Goal: Transaction & Acquisition: Purchase product/service

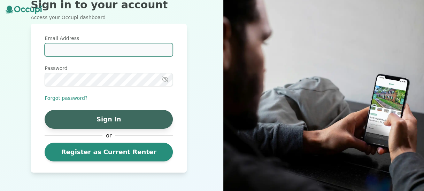
type input "**********"
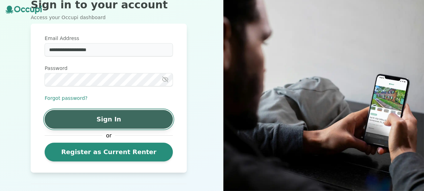
click at [116, 119] on button "Sign In" at bounding box center [109, 119] width 128 height 19
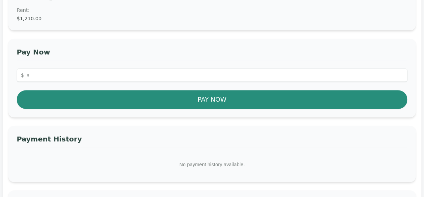
scroll to position [139, 0]
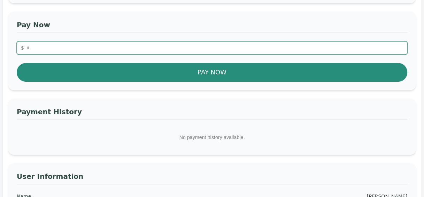
click at [44, 47] on input "number" at bounding box center [212, 47] width 391 height 13
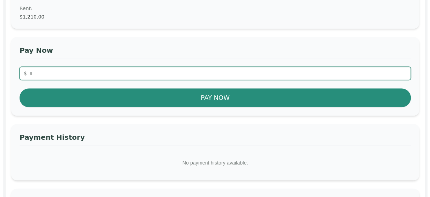
scroll to position [105, 0]
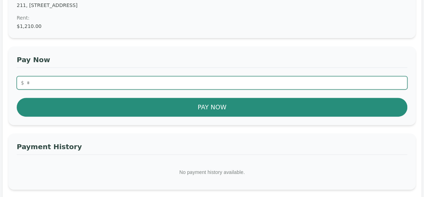
click at [62, 81] on input "****" at bounding box center [212, 82] width 391 height 13
click at [46, 83] on input "*****" at bounding box center [212, 82] width 391 height 13
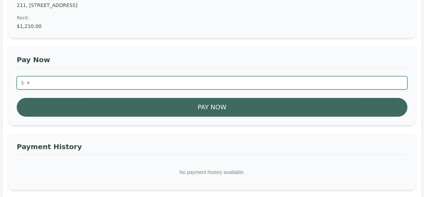
type input "****"
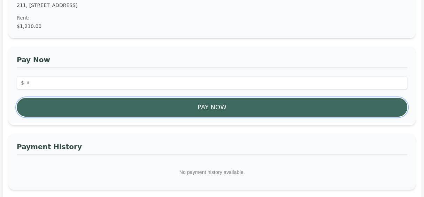
click at [193, 111] on button "Pay Now" at bounding box center [212, 107] width 391 height 19
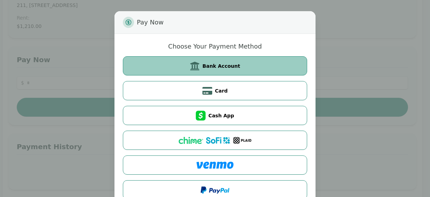
click at [213, 70] on button "Bank Account" at bounding box center [215, 65] width 184 height 19
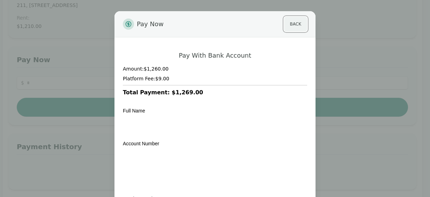
click at [292, 24] on button "Back" at bounding box center [295, 24] width 23 height 15
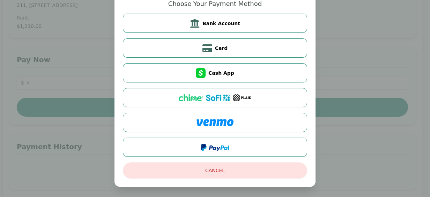
scroll to position [43, 0]
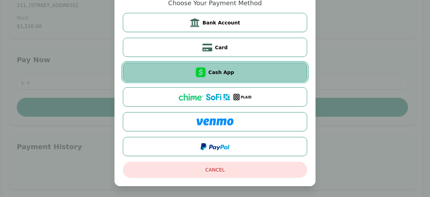
click at [214, 70] on span "Cash App" at bounding box center [221, 72] width 26 height 7
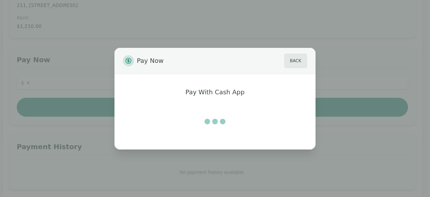
scroll to position [0, 0]
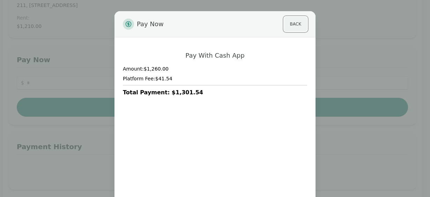
click at [292, 24] on button "Back" at bounding box center [295, 24] width 23 height 15
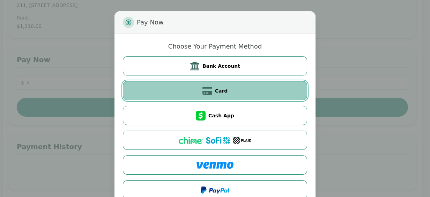
click at [215, 91] on span "Card" at bounding box center [221, 90] width 13 height 7
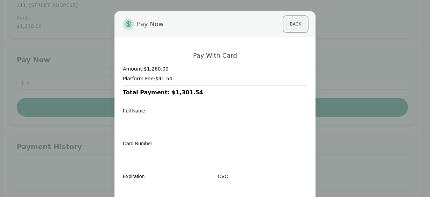
click at [290, 23] on button "Back" at bounding box center [295, 24] width 23 height 15
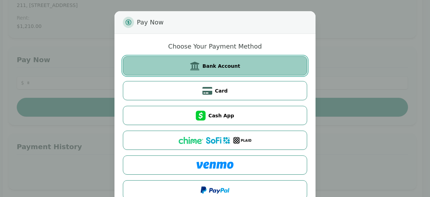
click at [222, 63] on span "Bank Account" at bounding box center [221, 65] width 38 height 7
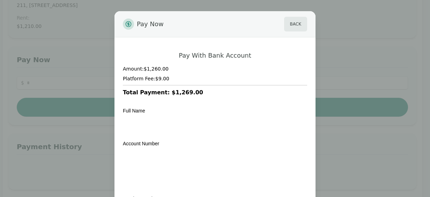
drag, startPoint x: 167, startPoint y: 117, endPoint x: 284, endPoint y: 87, distance: 121.3
click at [284, 87] on div "Amount: $1,260.00 Platform Fee: $9.00 Total Payment: $1,269.00" at bounding box center [215, 80] width 184 height 31
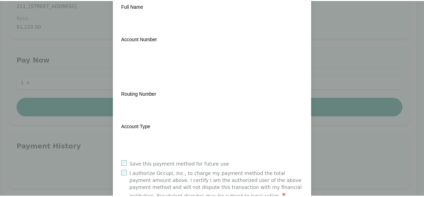
scroll to position [150, 0]
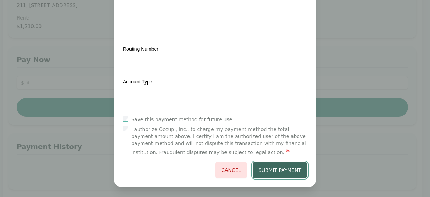
click at [286, 170] on button "Submit Payment" at bounding box center [279, 170] width 55 height 16
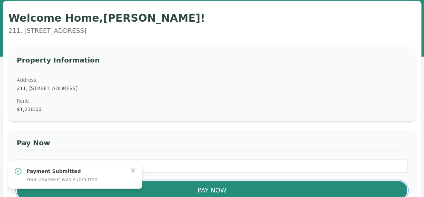
scroll to position [91, 0]
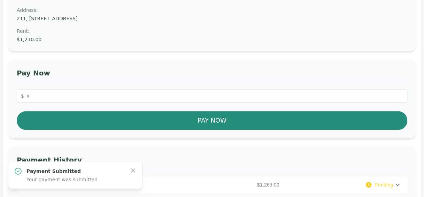
drag, startPoint x: 375, startPoint y: 1, endPoint x: 212, endPoint y: 87, distance: 184.3
click at [212, 87] on div "Pay Now $ Pay Now" at bounding box center [212, 99] width 408 height 78
drag, startPoint x: 242, startPoint y: 0, endPoint x: 199, endPoint y: 68, distance: 80.6
click at [199, 68] on h3 "Pay Now" at bounding box center [212, 74] width 391 height 13
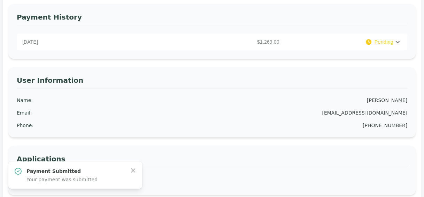
scroll to position [196, 0]
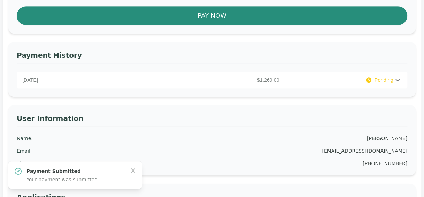
drag, startPoint x: 407, startPoint y: 0, endPoint x: 220, endPoint y: 39, distance: 190.2
click at [220, 39] on div "Property Information Address: [STREET_ADDRESS] Rent : $1,210.00 Pay Now $ Pay N…" at bounding box center [212, 52] width 408 height 360
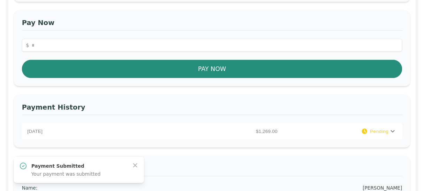
scroll to position [0, 0]
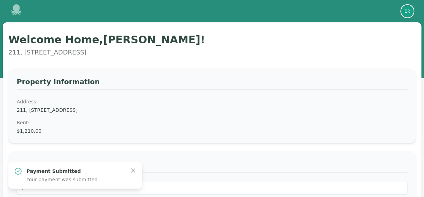
click at [410, 14] on img "button" at bounding box center [407, 11] width 11 height 11
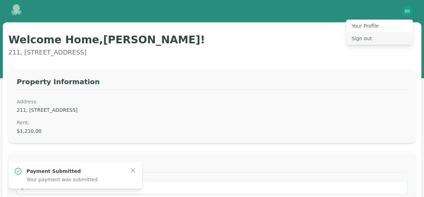
click at [386, 37] on button "Sign out" at bounding box center [379, 38] width 67 height 13
